Goal: Navigation & Orientation: Find specific page/section

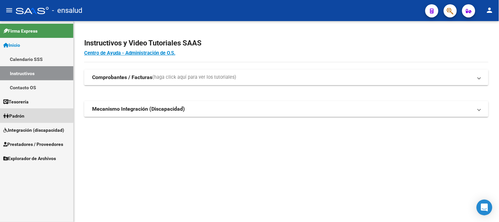
click at [18, 114] on span "Padrón" at bounding box center [13, 115] width 21 height 7
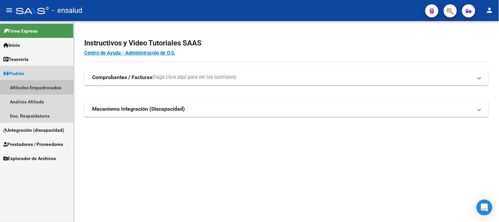
click at [38, 86] on link "Afiliados Empadronados" at bounding box center [36, 87] width 73 height 14
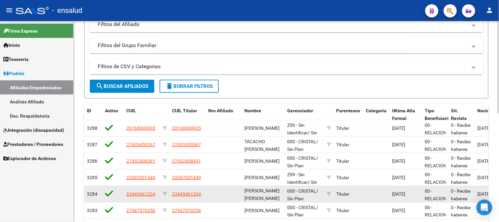
scroll to position [124, 0]
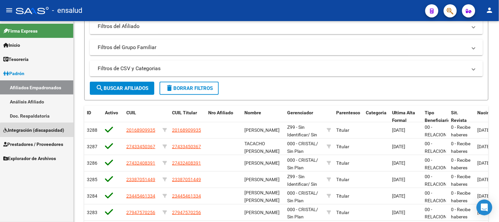
click at [44, 131] on span "Integración (discapacidad)" at bounding box center [33, 129] width 61 height 7
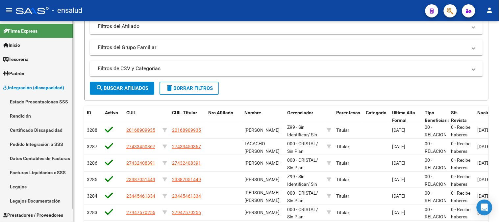
click at [47, 171] on link "Facturas Liquidadas x SSS" at bounding box center [36, 172] width 73 height 14
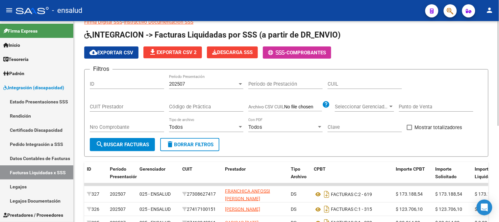
scroll to position [124, 0]
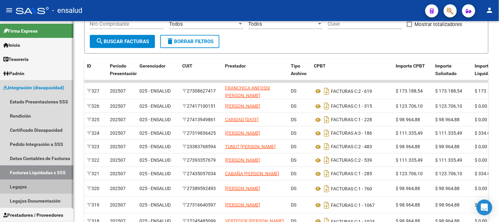
click at [14, 187] on link "Legajos" at bounding box center [36, 186] width 73 height 14
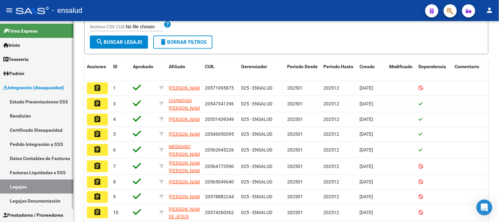
scroll to position [14, 0]
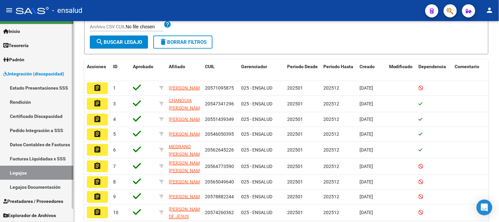
click at [40, 184] on link "Legajos Documentación" at bounding box center [36, 187] width 73 height 14
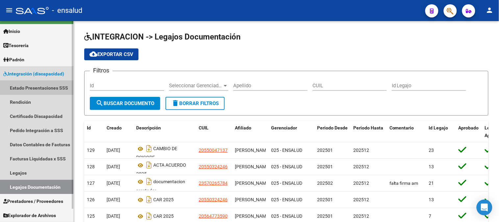
click at [31, 86] on link "Estado Presentaciones SSS" at bounding box center [36, 88] width 73 height 14
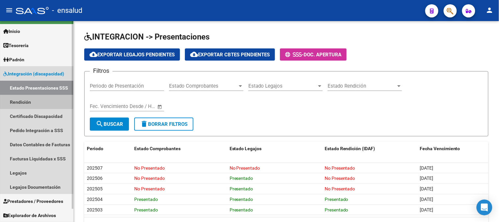
click at [19, 100] on link "Rendición" at bounding box center [36, 102] width 73 height 14
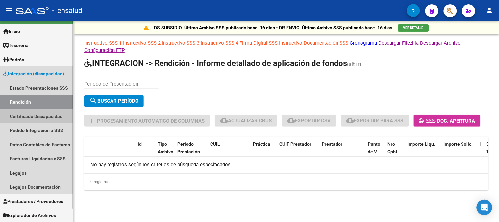
click at [34, 117] on link "Certificado Discapacidad" at bounding box center [36, 116] width 73 height 14
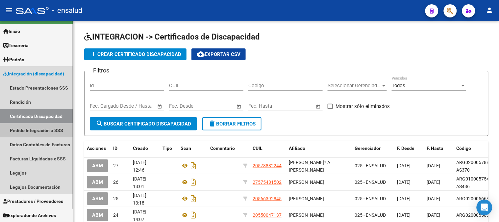
click at [31, 129] on link "Pedido Integración a SSS" at bounding box center [36, 130] width 73 height 14
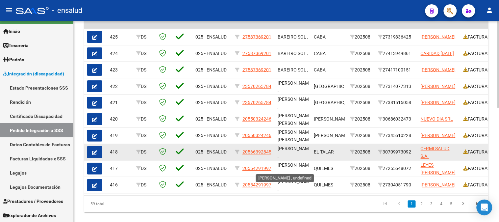
scroll to position [256, 0]
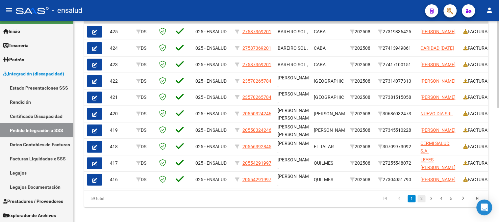
click at [423, 199] on link "2" at bounding box center [422, 198] width 8 height 7
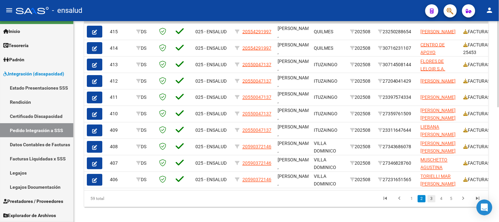
click at [430, 202] on link "3" at bounding box center [432, 198] width 8 height 7
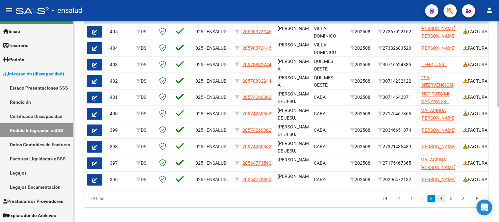
click at [442, 201] on link "4" at bounding box center [442, 198] width 8 height 7
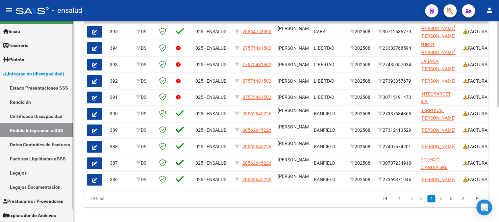
click at [49, 199] on span "Prestadores / Proveedores" at bounding box center [33, 200] width 60 height 7
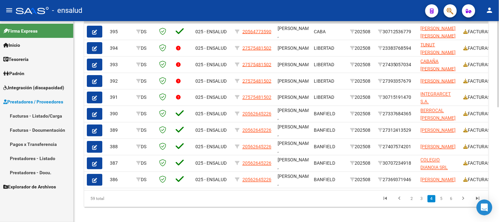
scroll to position [0, 0]
click at [38, 185] on span "Explorador de Archivos" at bounding box center [29, 186] width 53 height 7
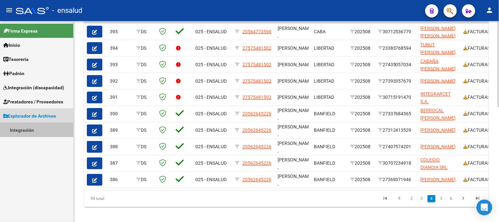
click at [19, 132] on link "Integración" at bounding box center [36, 130] width 73 height 14
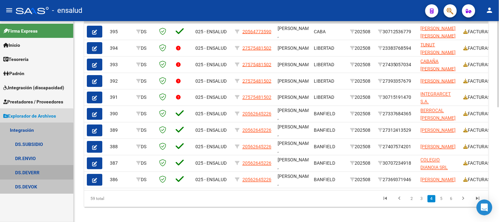
click at [28, 175] on link "DS.DEVERR" at bounding box center [36, 172] width 73 height 14
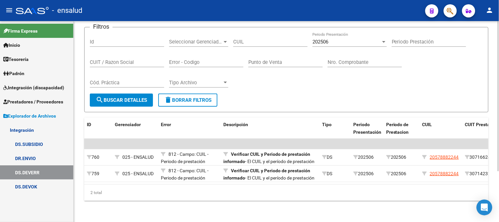
scroll to position [67, 0]
click at [27, 186] on link "DS.DEVOK" at bounding box center [36, 186] width 73 height 14
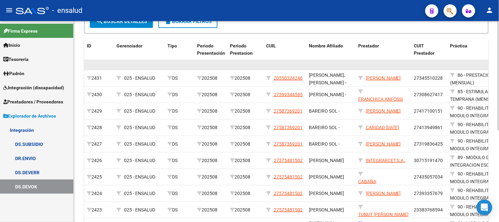
scroll to position [167, 0]
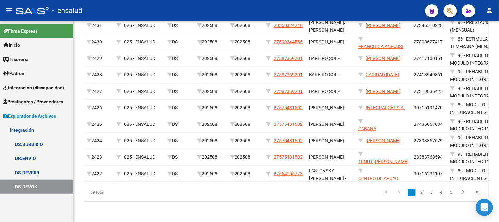
click at [486, 207] on icon "Open Intercom Messenger" at bounding box center [485, 207] width 8 height 9
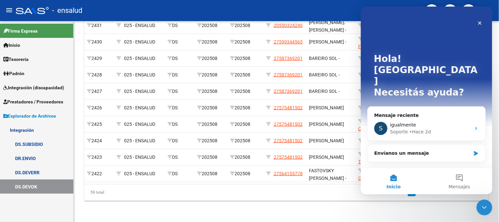
scroll to position [0, 0]
click at [457, 185] on span "Mensajes" at bounding box center [458, 186] width 21 height 5
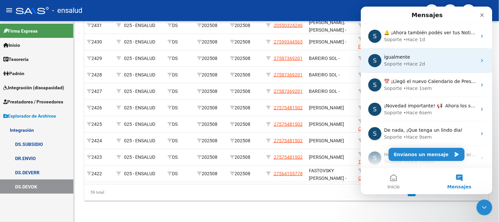
click at [430, 63] on div "Soporte • Hace 2d" at bounding box center [430, 63] width 93 height 7
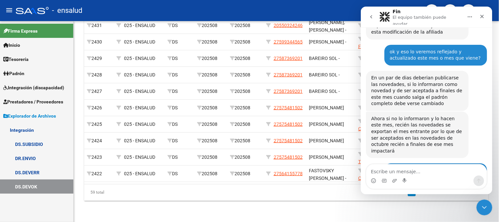
scroll to position [696, 0]
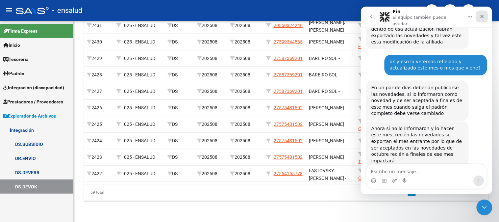
click at [480, 14] on icon "Cerrar" at bounding box center [482, 16] width 4 height 4
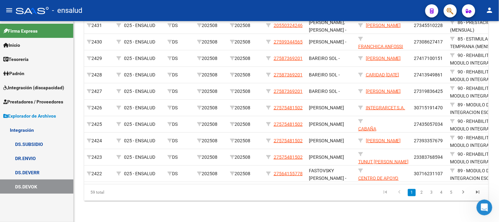
scroll to position [733, 0]
